Goal: Transaction & Acquisition: Book appointment/travel/reservation

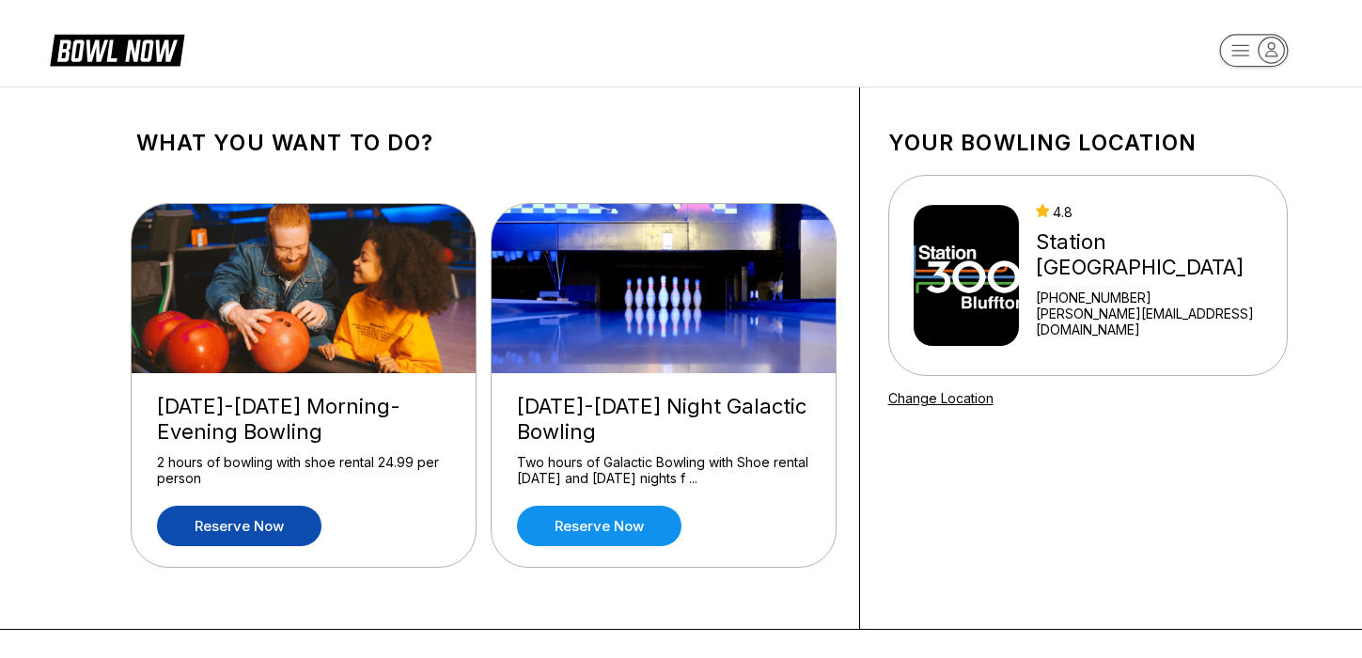
click at [251, 526] on link "Reserve now" at bounding box center [239, 526] width 165 height 40
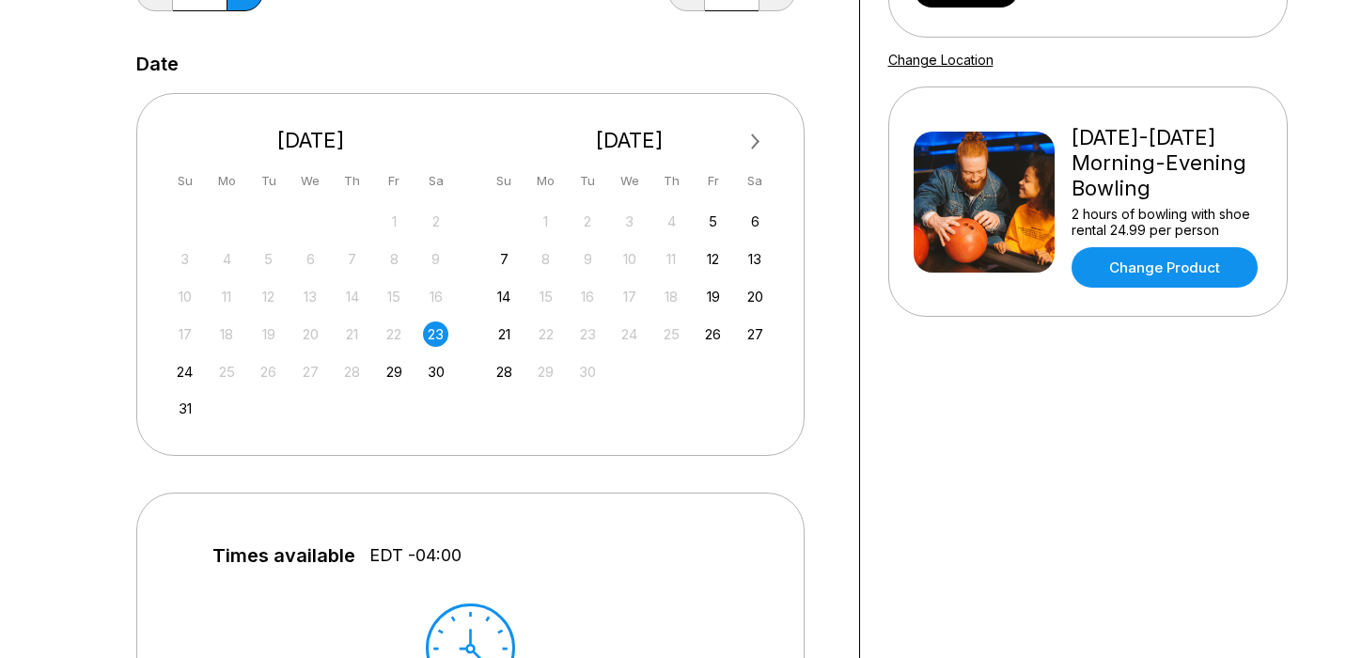
scroll to position [350, 0]
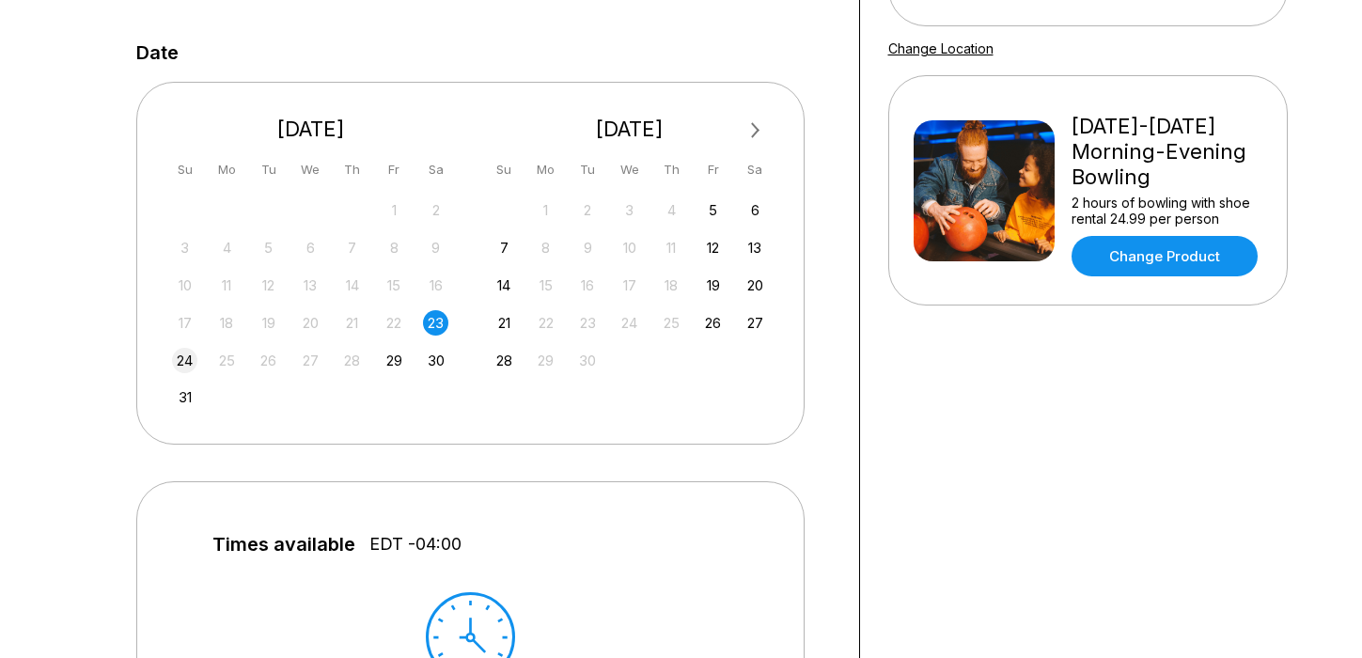
click at [177, 364] on div "24" at bounding box center [184, 360] width 25 height 25
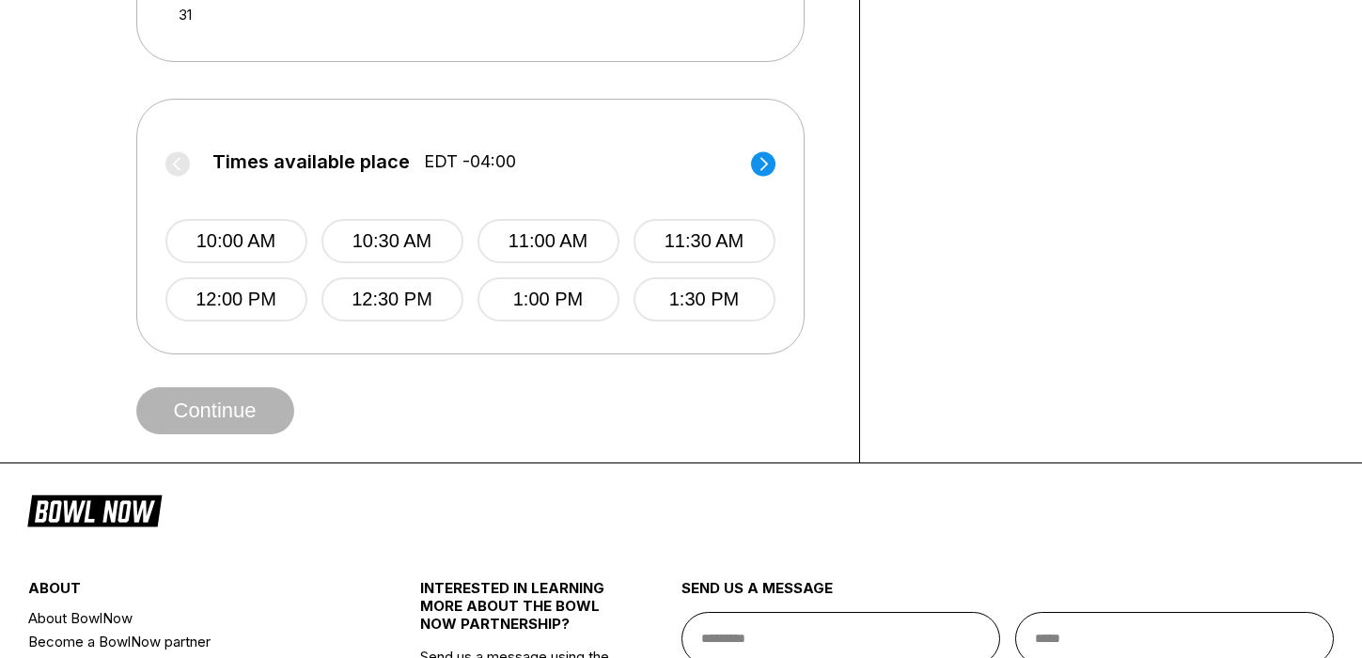
scroll to position [733, 0]
click at [764, 159] on circle at bounding box center [763, 162] width 24 height 24
click at [235, 247] on button "2:00 PM" at bounding box center [236, 240] width 142 height 44
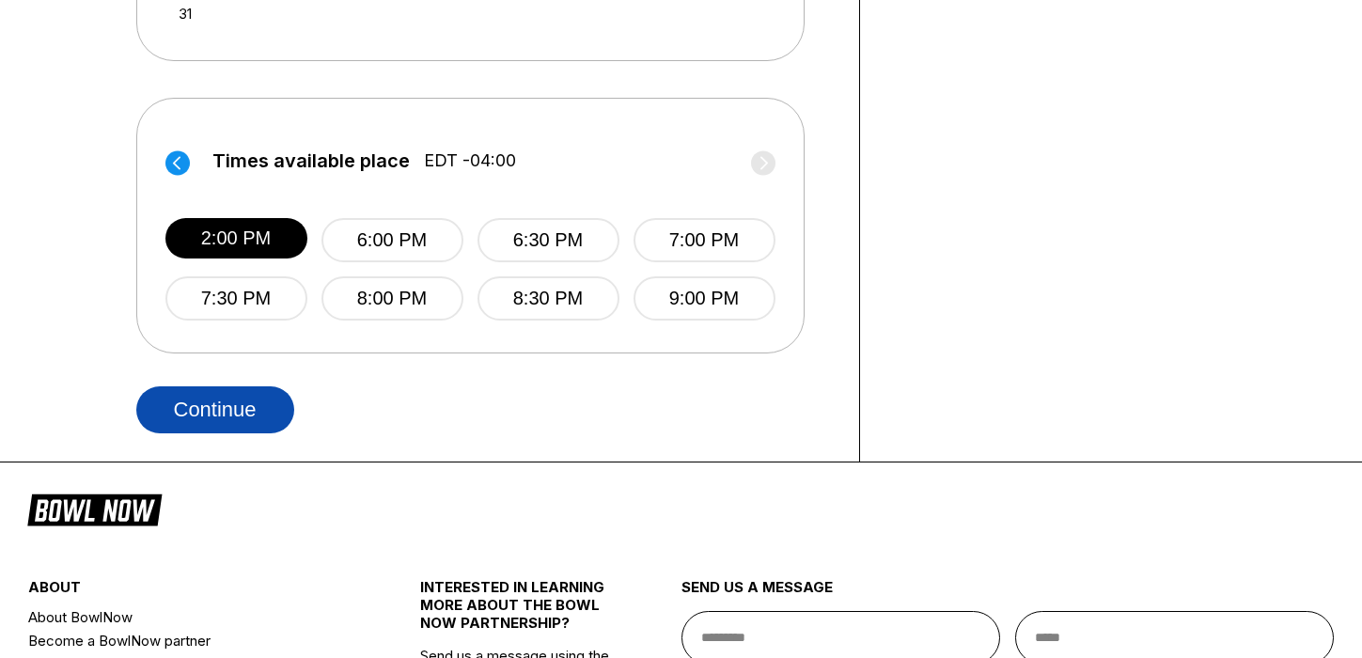
click at [228, 411] on button "Continue" at bounding box center [215, 409] width 158 height 47
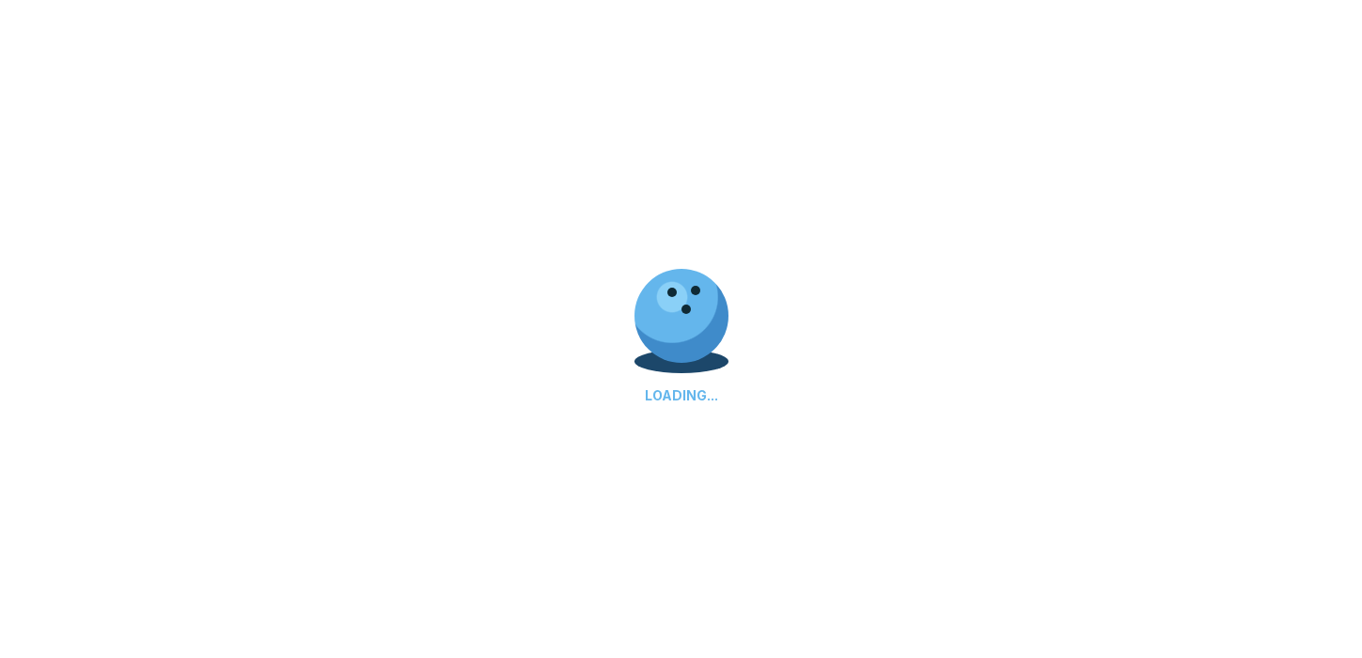
select select "**"
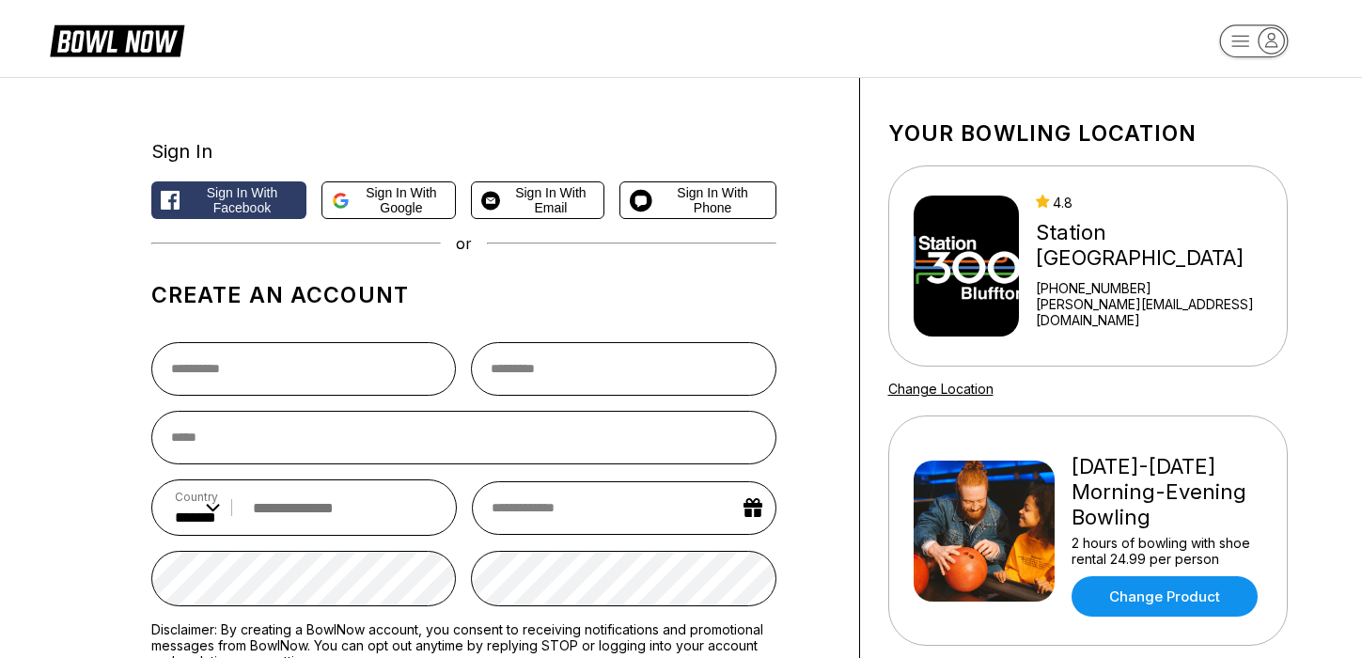
scroll to position [0, 0]
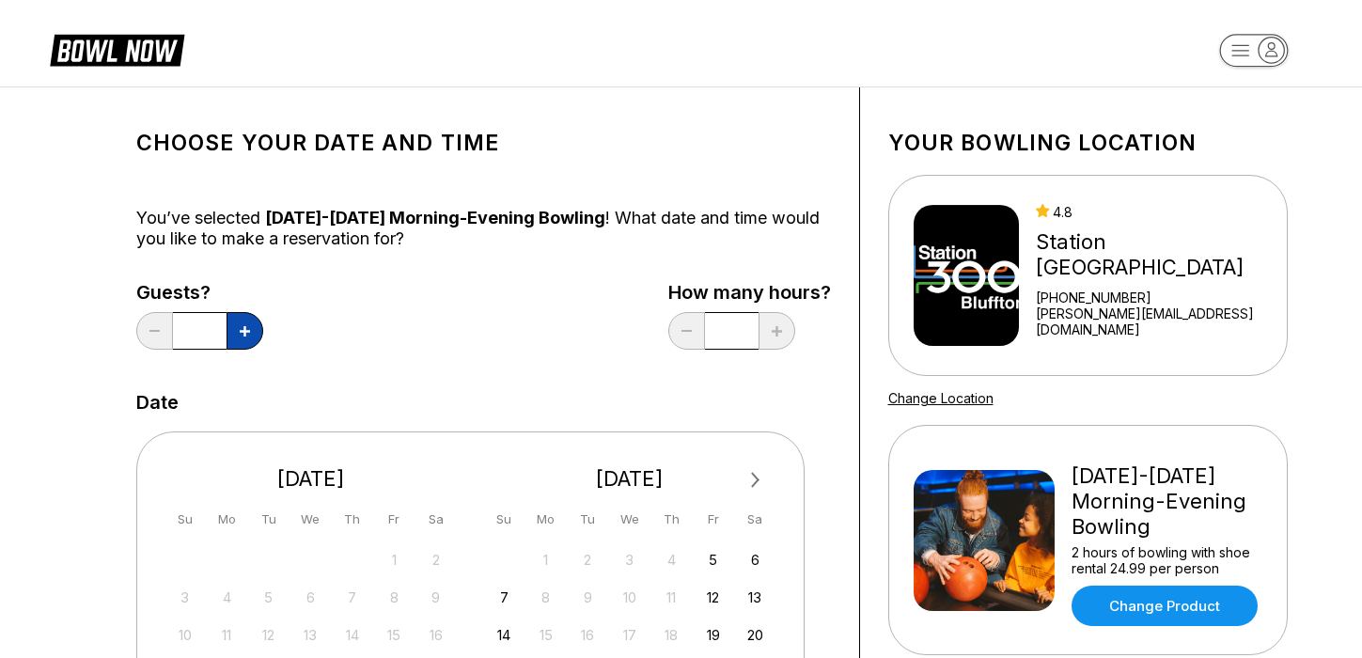
click at [244, 330] on icon at bounding box center [245, 331] width 10 height 10
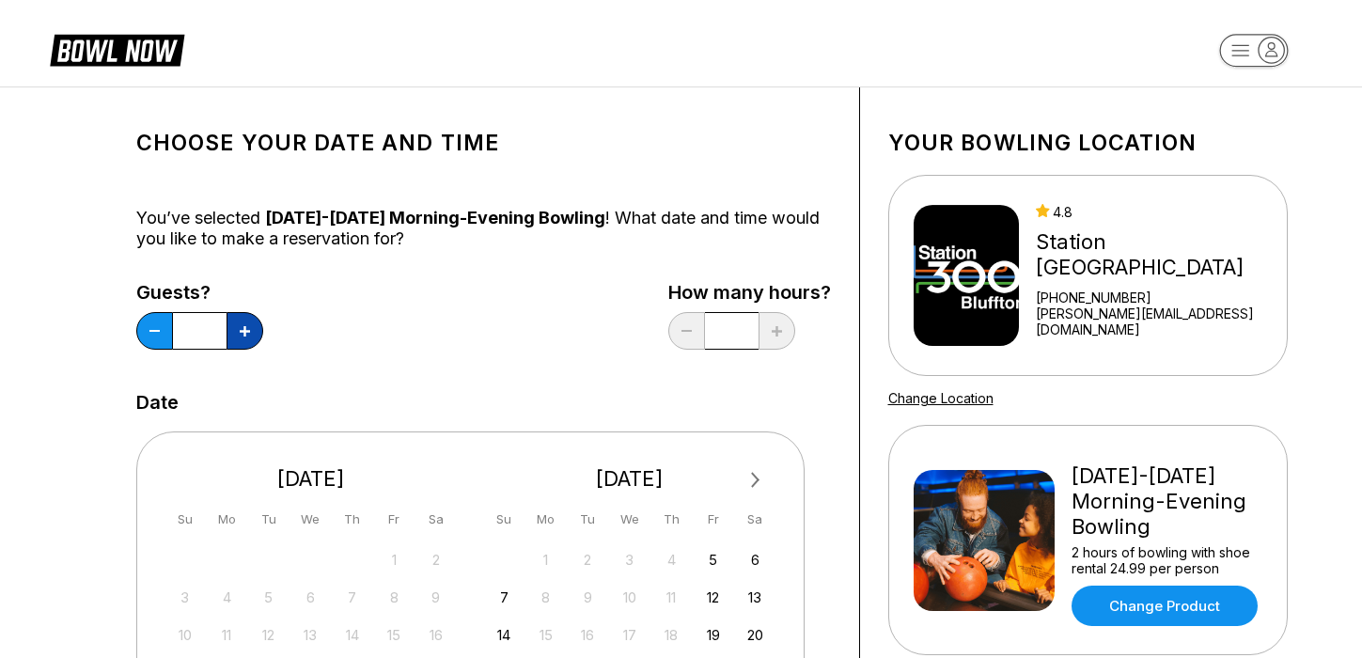
type input "*"
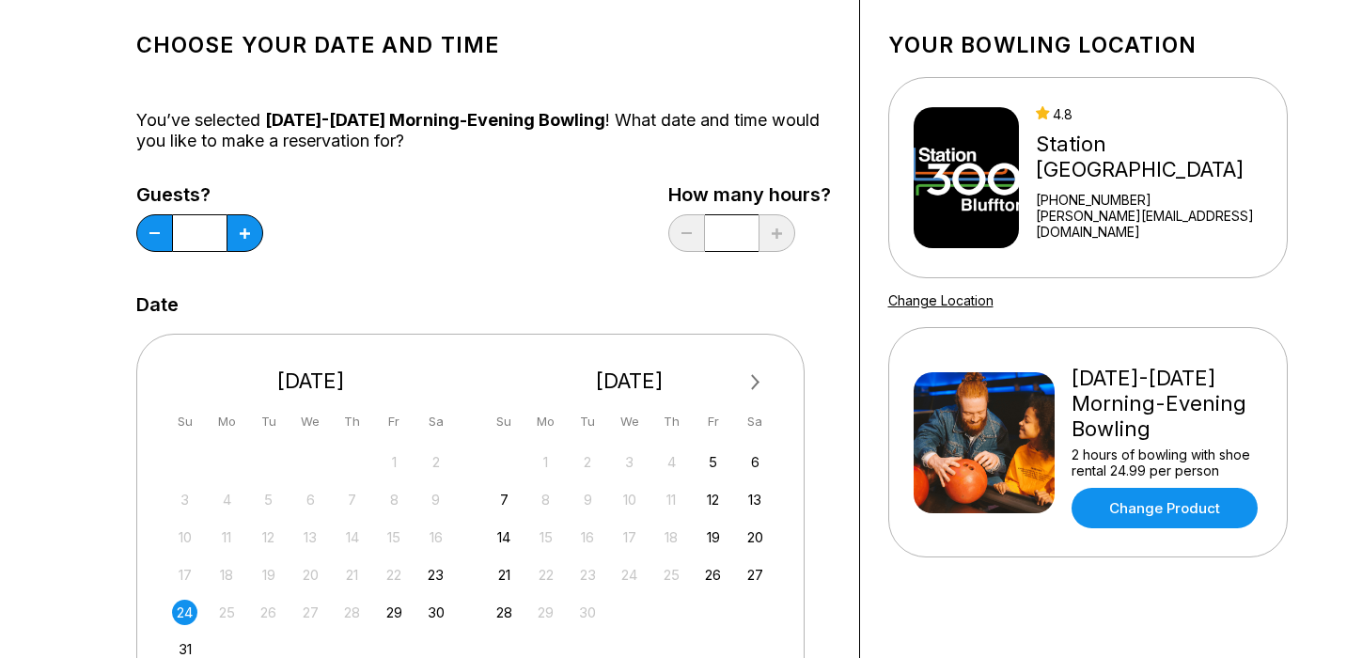
scroll to position [163, 0]
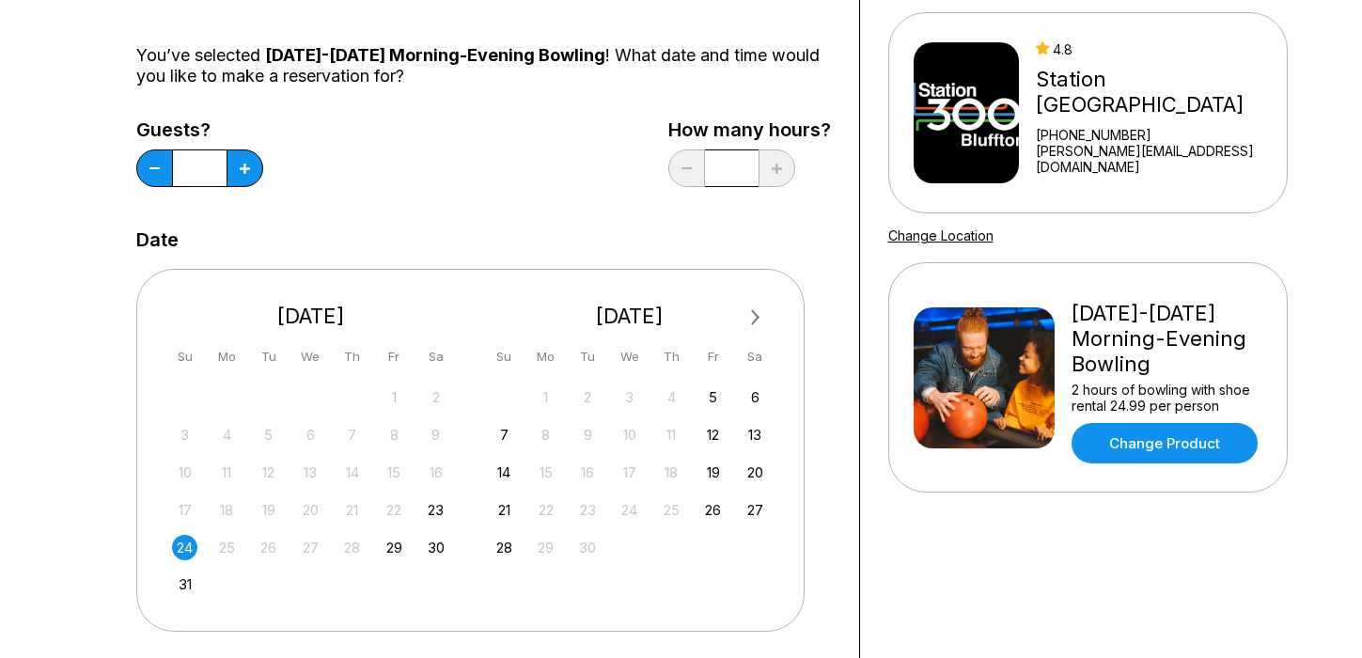
click at [189, 545] on div "24" at bounding box center [184, 547] width 25 height 25
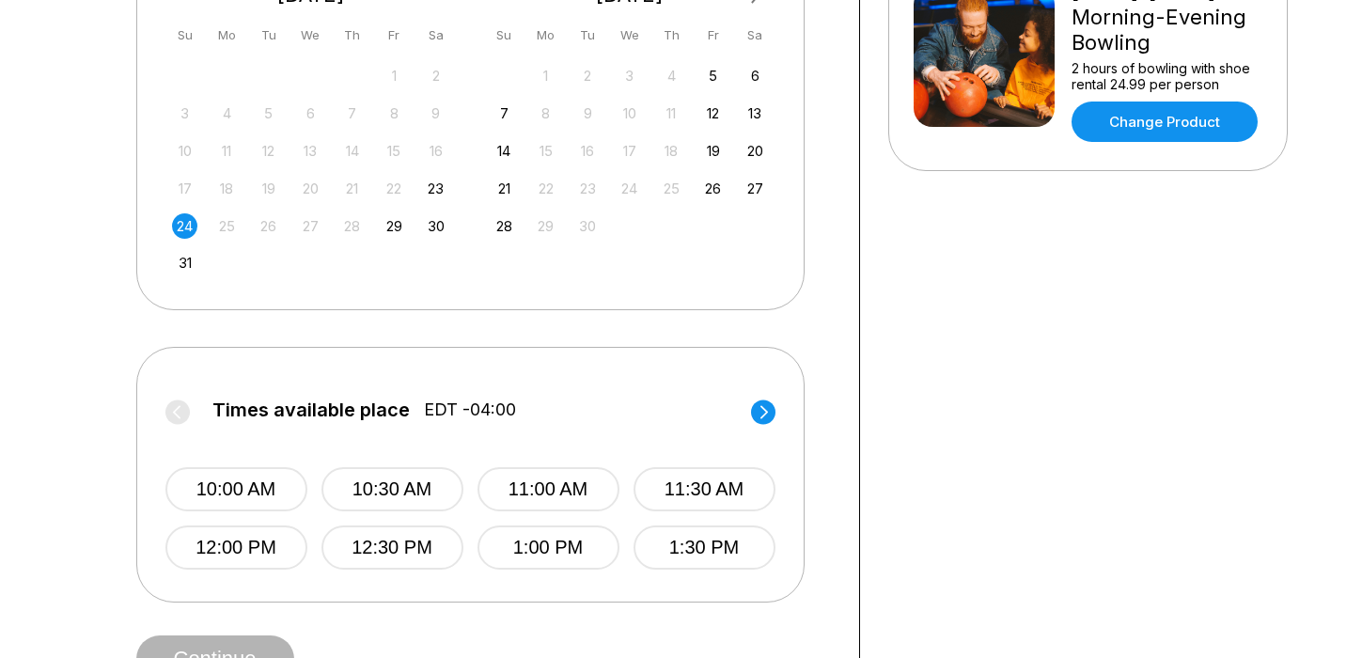
scroll to position [480, 0]
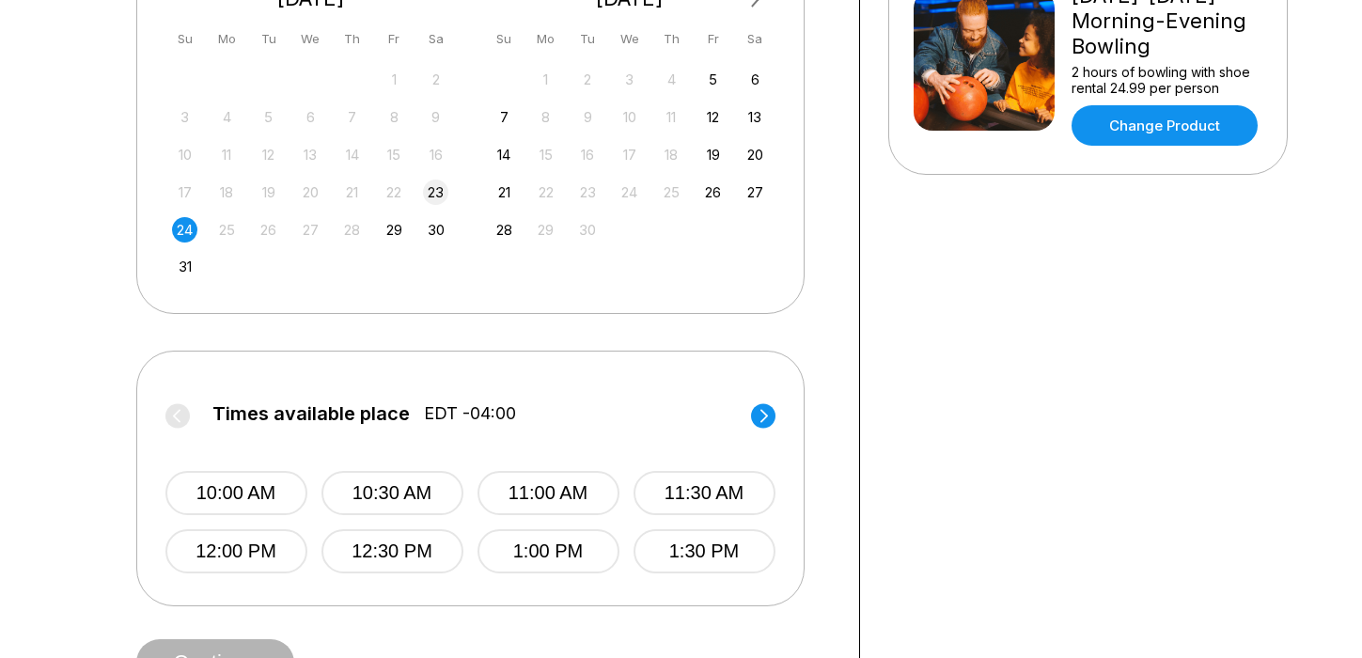
click at [438, 197] on div "23" at bounding box center [435, 192] width 25 height 25
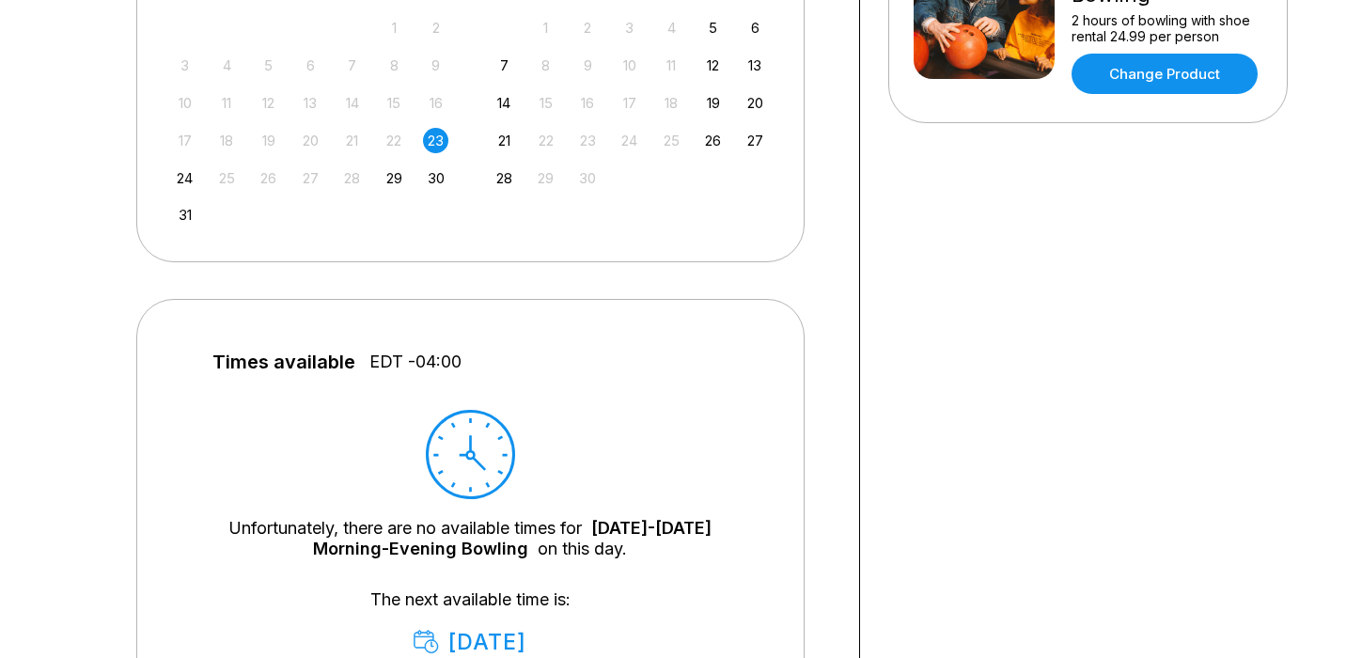
scroll to position [535, 0]
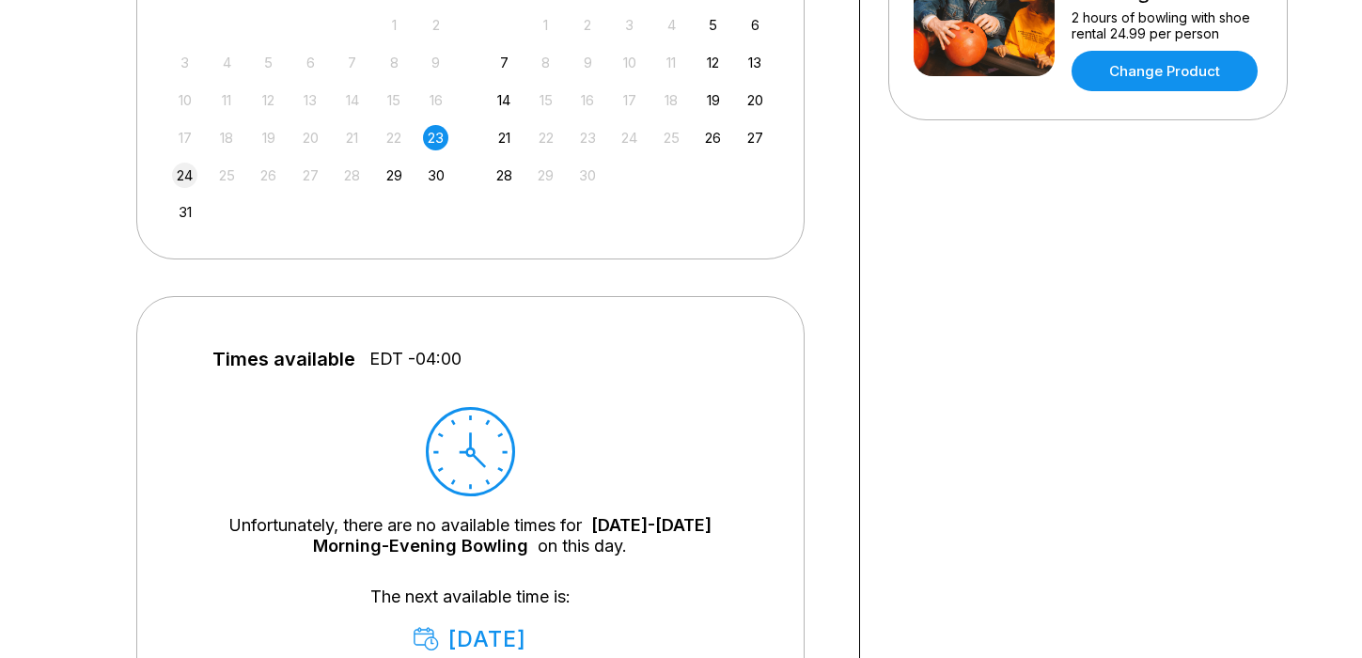
click at [182, 179] on div "24" at bounding box center [184, 175] width 25 height 25
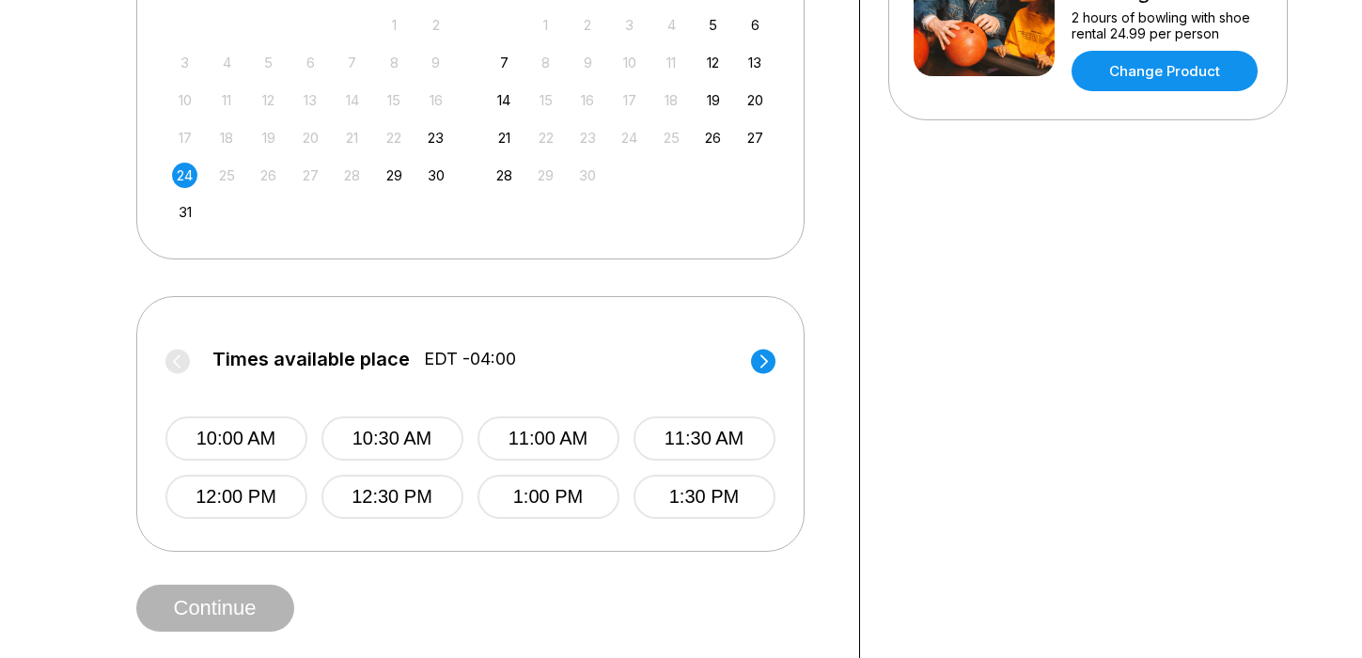
click at [761, 363] on circle at bounding box center [763, 361] width 24 height 24
click at [261, 448] on button "2:00 PM" at bounding box center [236, 439] width 142 height 44
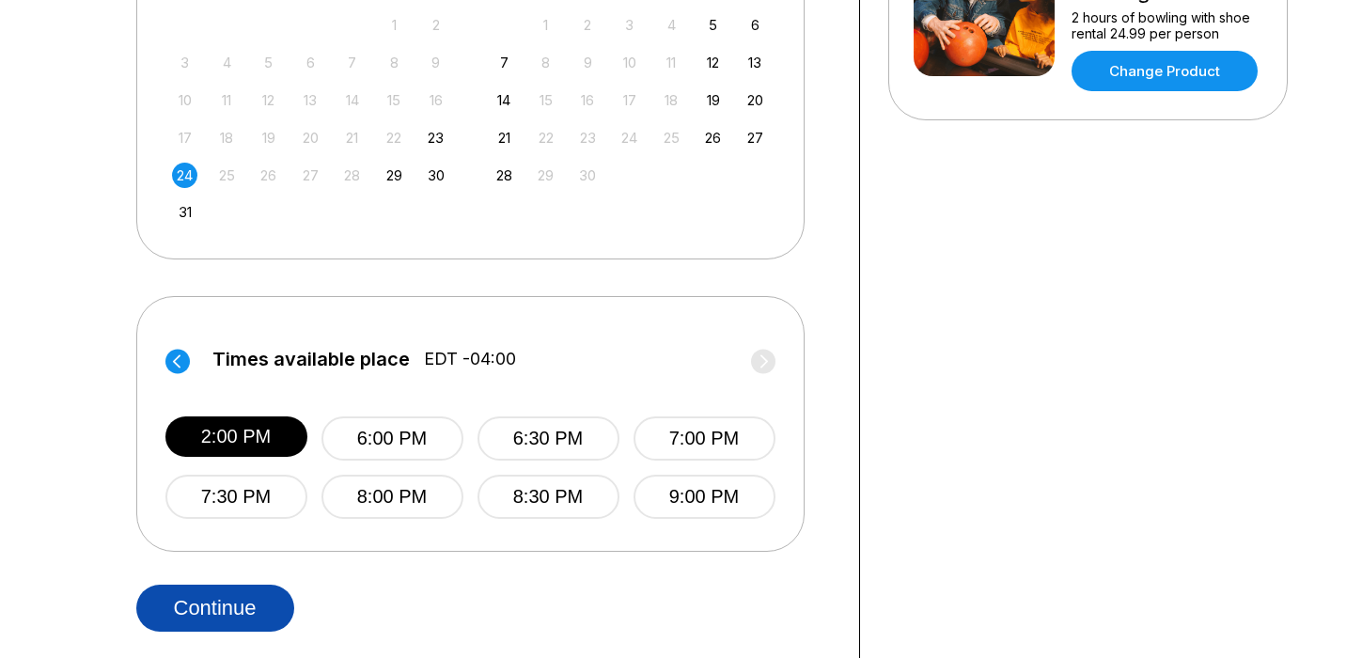
click at [225, 608] on button "Continue" at bounding box center [215, 608] width 158 height 47
select select "**"
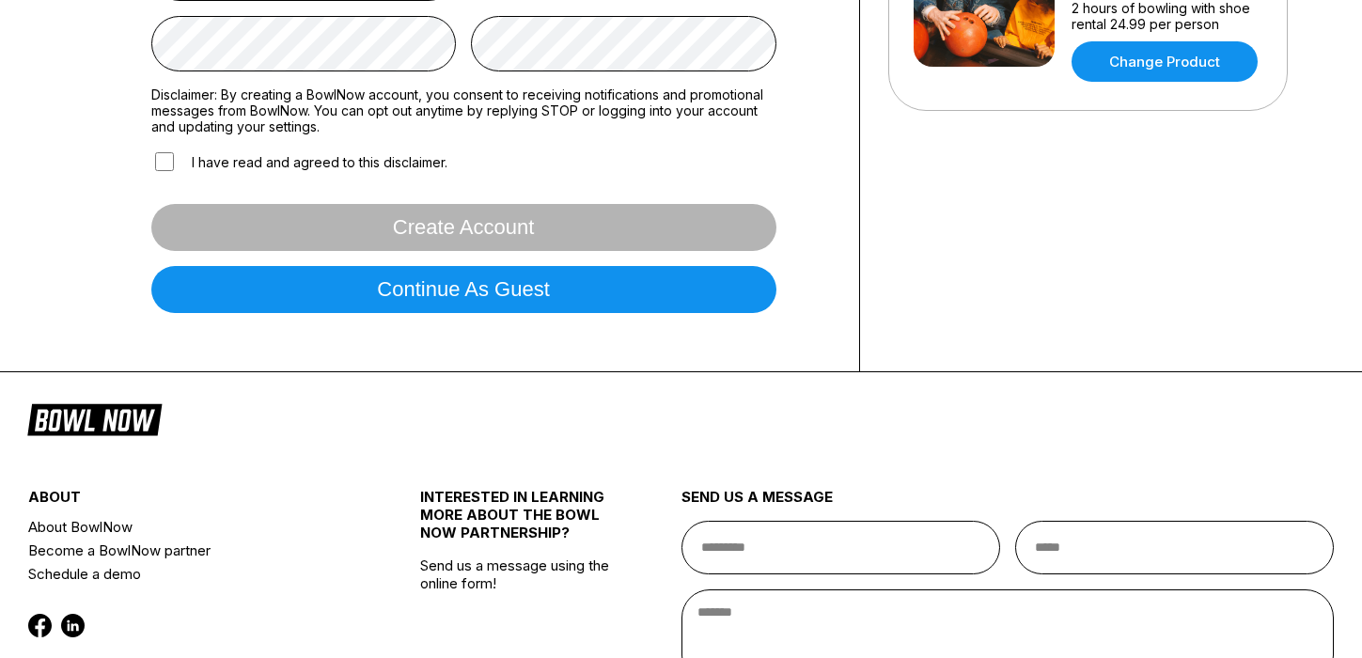
scroll to position [550, 0]
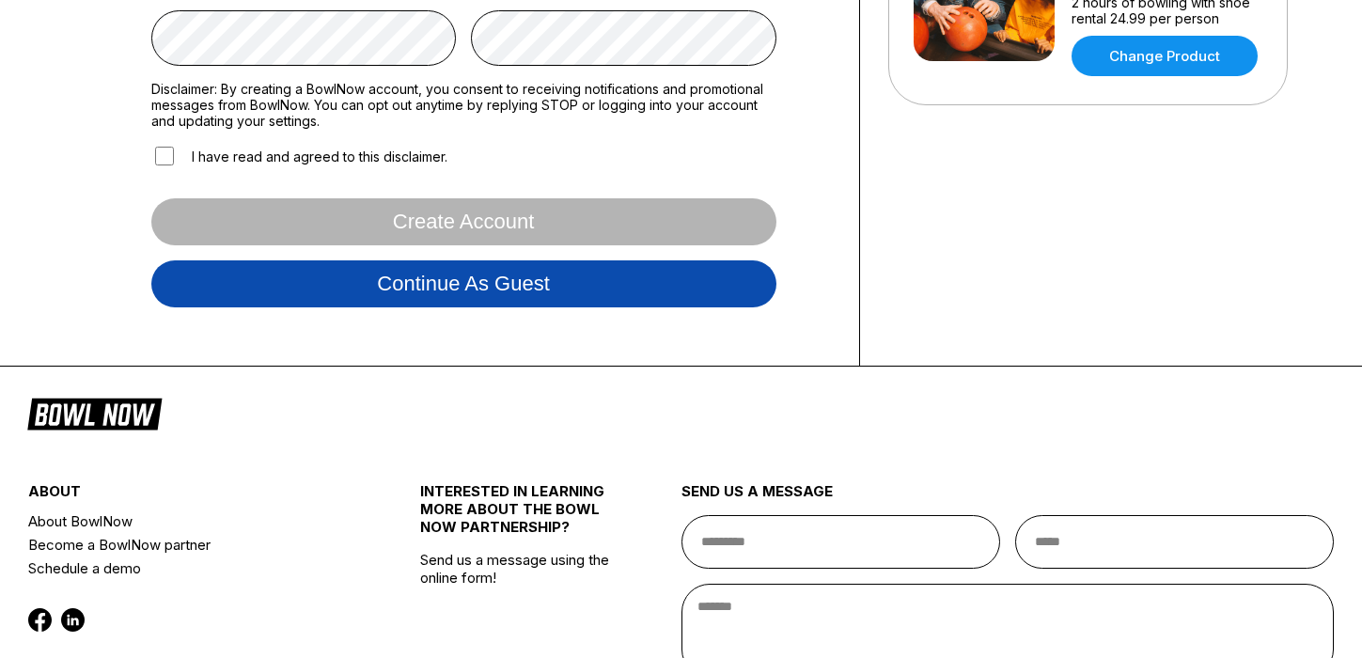
click at [548, 297] on button "Continue as guest" at bounding box center [463, 283] width 625 height 47
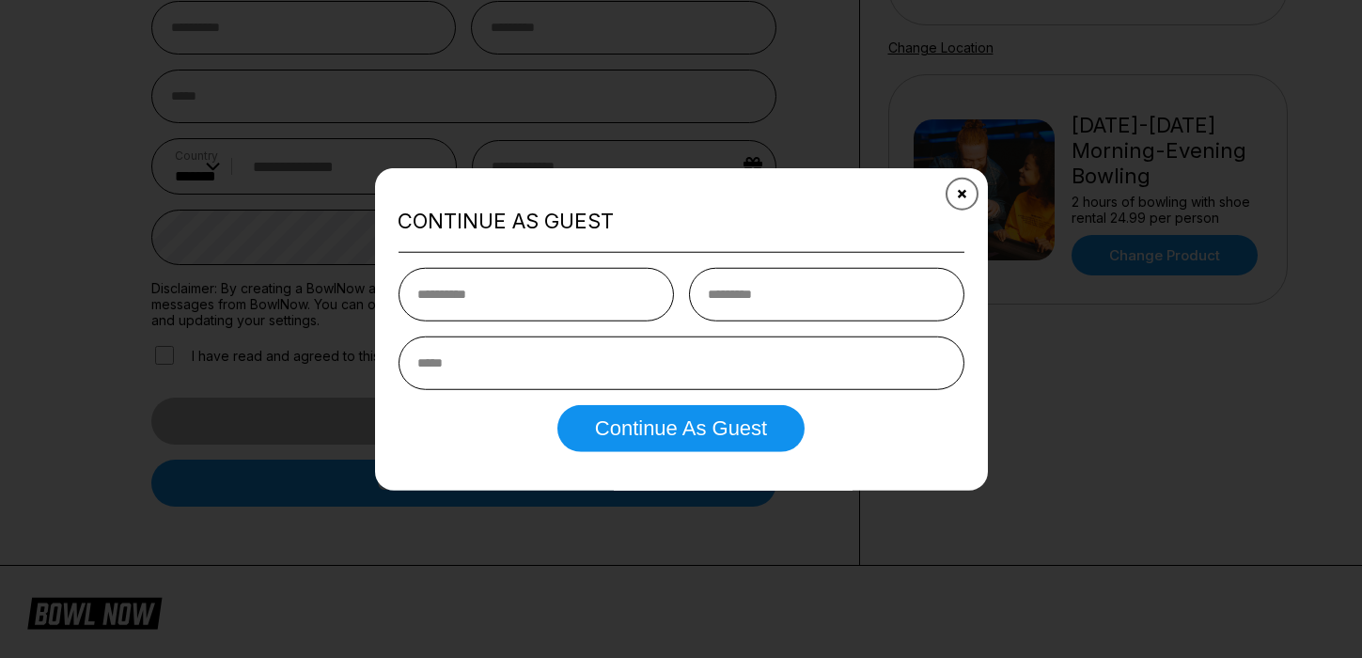
click at [958, 191] on icon "Close" at bounding box center [961, 193] width 15 height 15
